Goal: Task Accomplishment & Management: Manage account settings

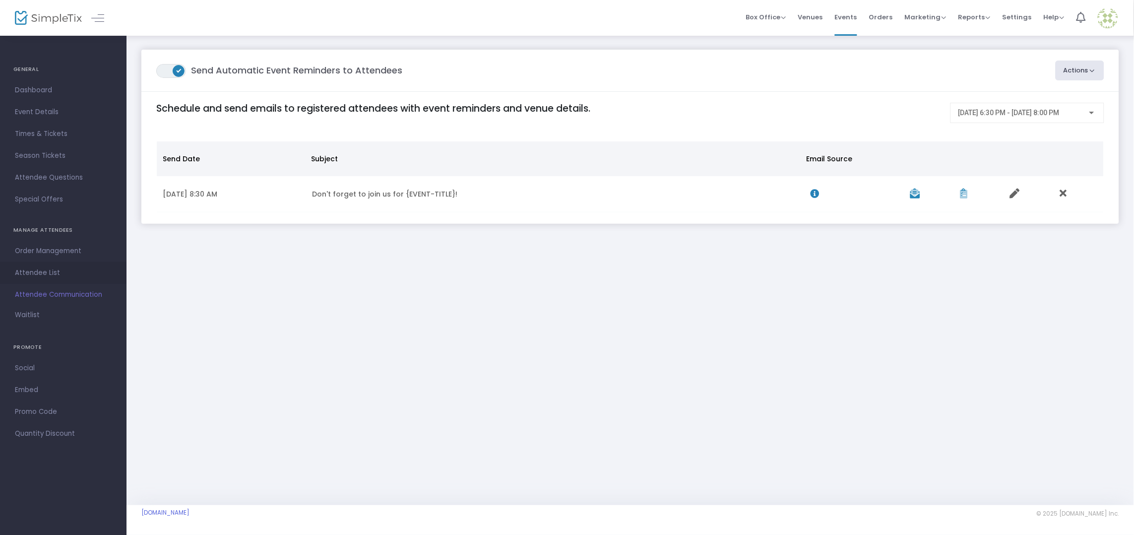
click at [47, 268] on span "Attendee List" at bounding box center [63, 272] width 97 height 13
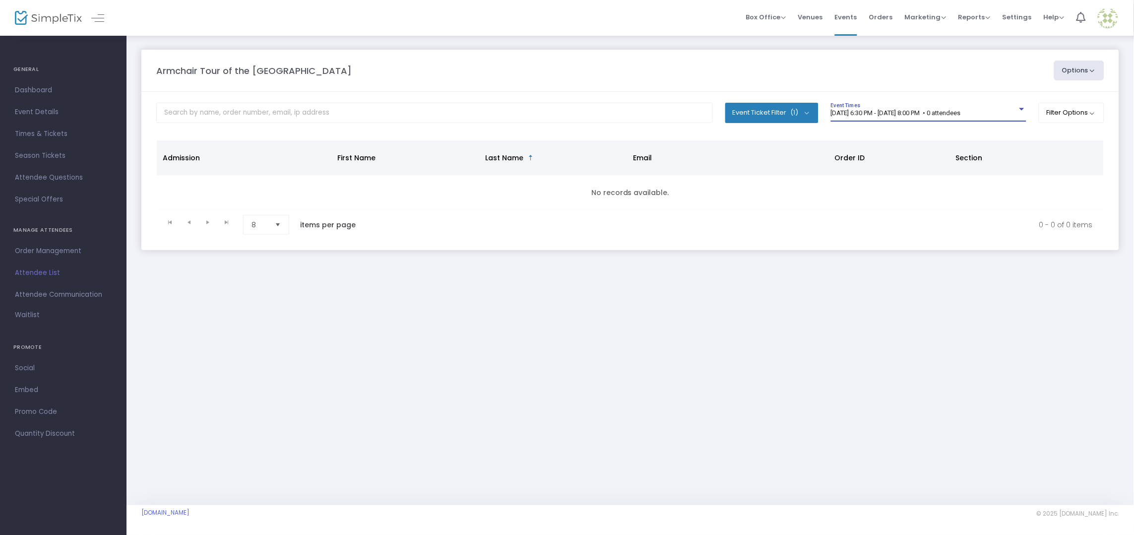
click at [887, 111] on span "[DATE] 6:30 PM - [DATE] 8:00 PM • 0 attendees" at bounding box center [896, 112] width 130 height 7
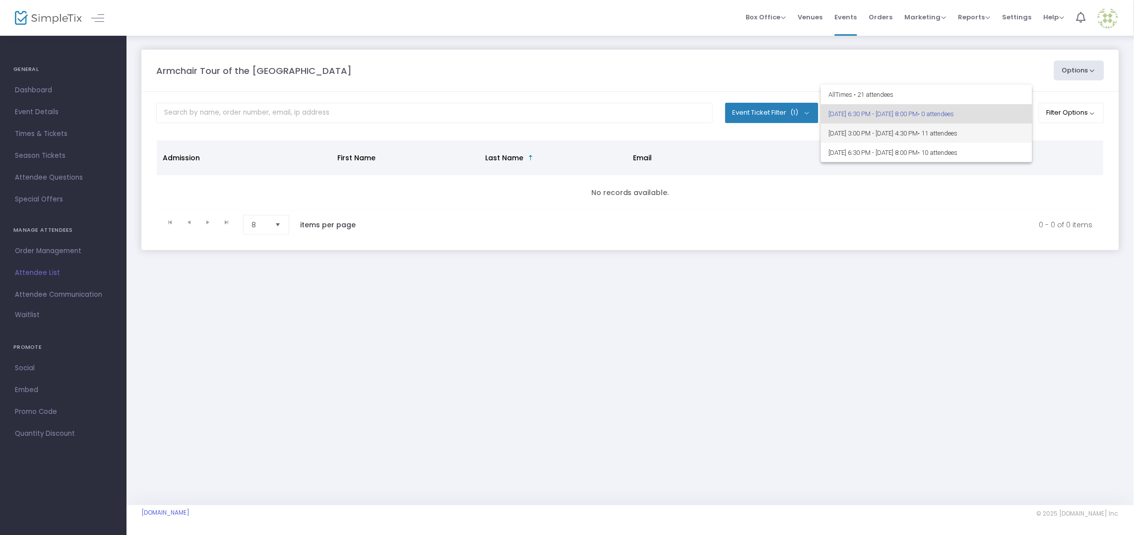
click at [888, 133] on span "[DATE] 3:00 PM - [DATE] 4:30 PM • 11 attendees" at bounding box center [926, 133] width 195 height 19
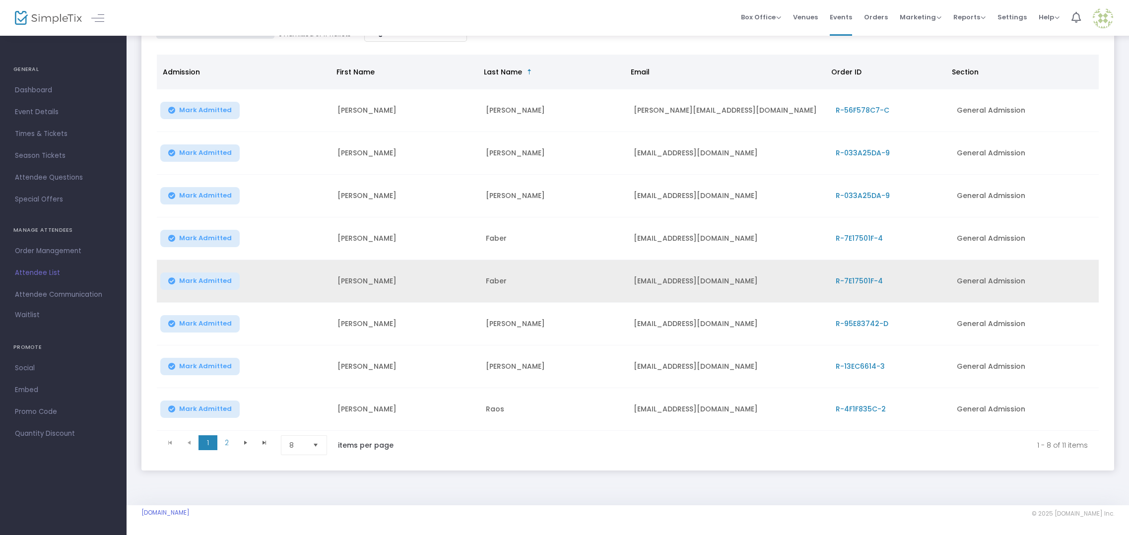
scroll to position [111, 0]
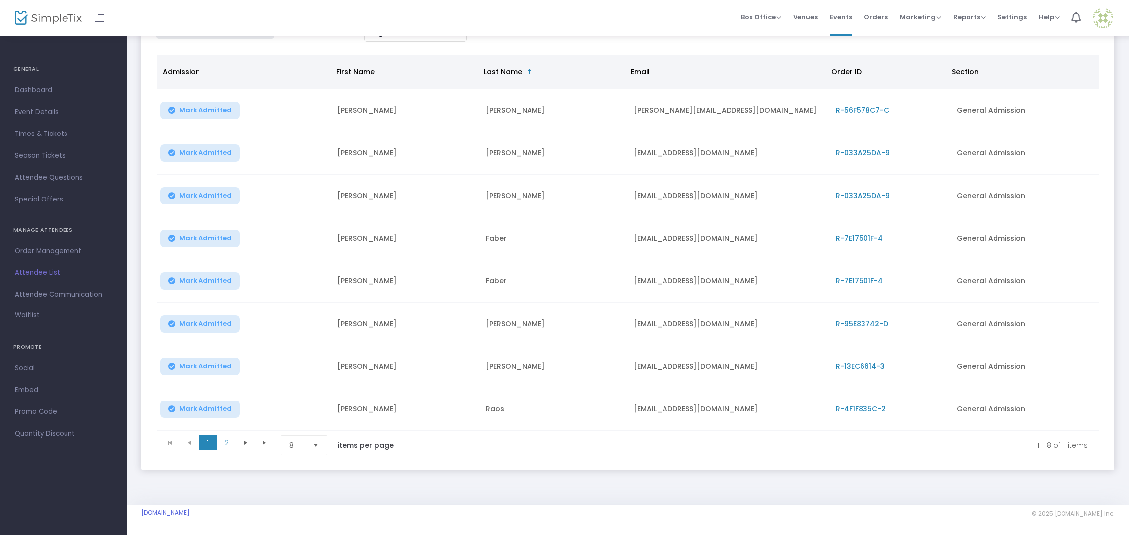
click at [319, 443] on span "Select" at bounding box center [316, 445] width 16 height 16
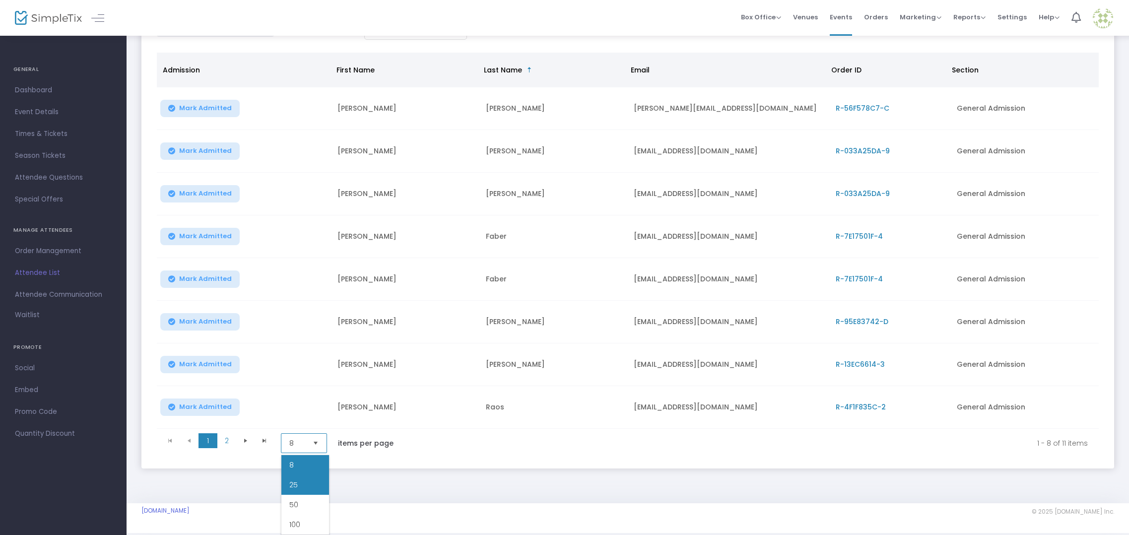
click at [305, 486] on li "25" at bounding box center [305, 485] width 48 height 20
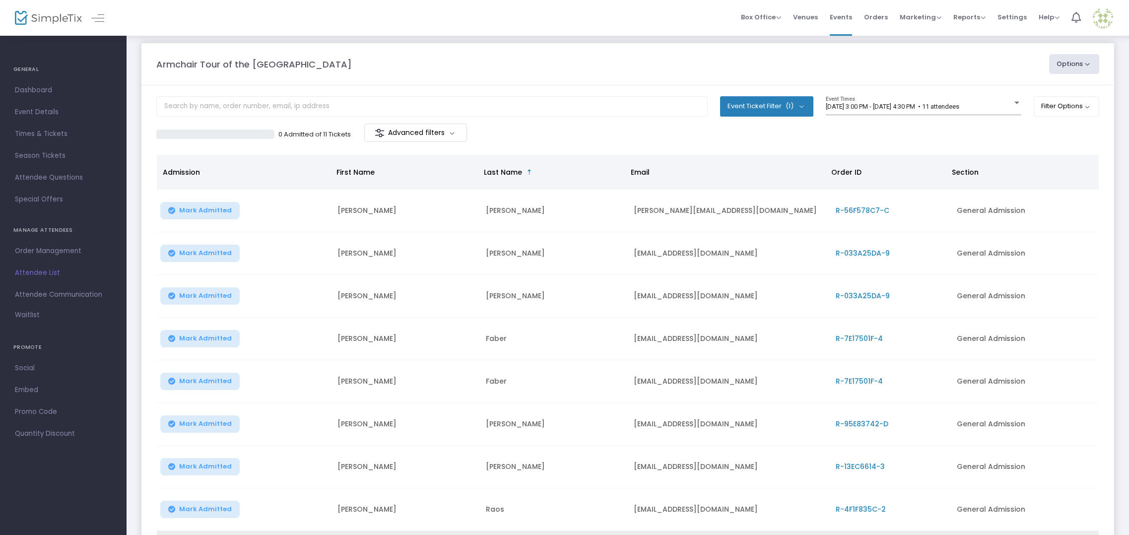
scroll to position [0, 0]
